Goal: Register for event/course

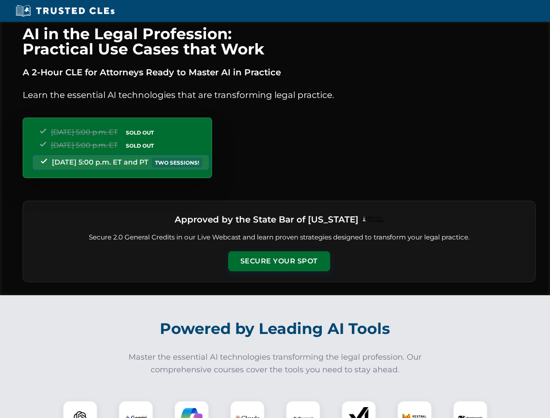
click at [279, 261] on button "Secure Your Spot" at bounding box center [279, 261] width 102 height 20
click at [80, 410] on img at bounding box center [80, 418] width 25 height 25
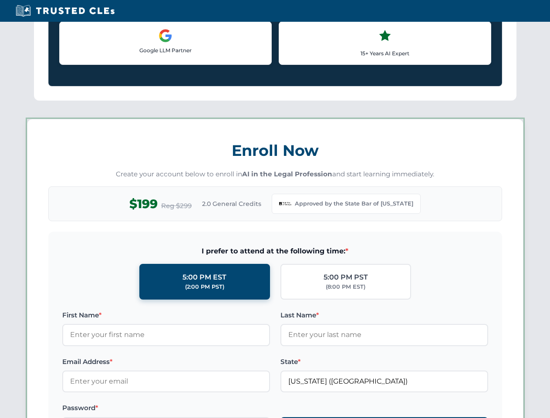
click at [192, 410] on label "Password *" at bounding box center [166, 408] width 208 height 10
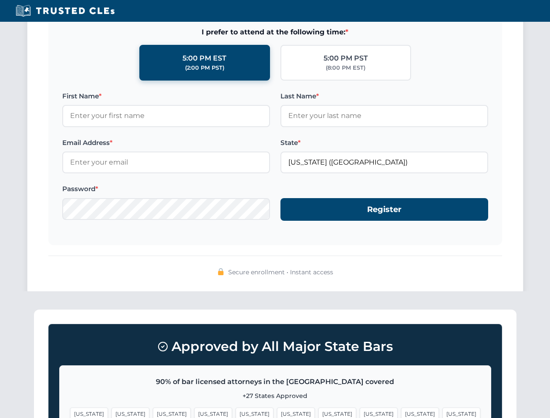
click at [401, 410] on span "[US_STATE]" at bounding box center [420, 414] width 38 height 13
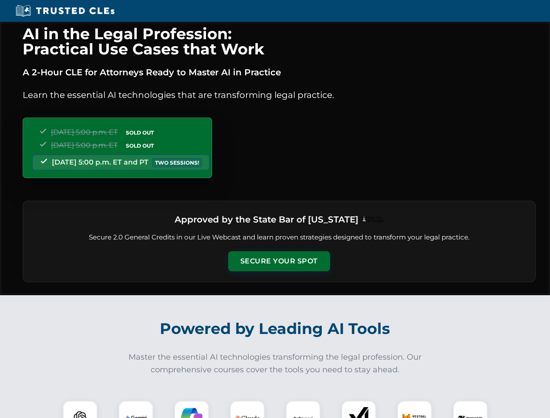
click at [279, 261] on button "Secure Your Spot" at bounding box center [279, 261] width 102 height 20
click at [80, 410] on img at bounding box center [80, 418] width 25 height 25
